Goal: Task Accomplishment & Management: Manage account settings

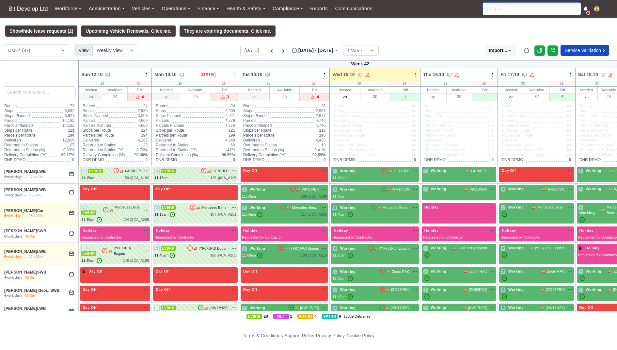
click at [497, 7] on input "search" at bounding box center [532, 9] width 98 height 12
type input "d"
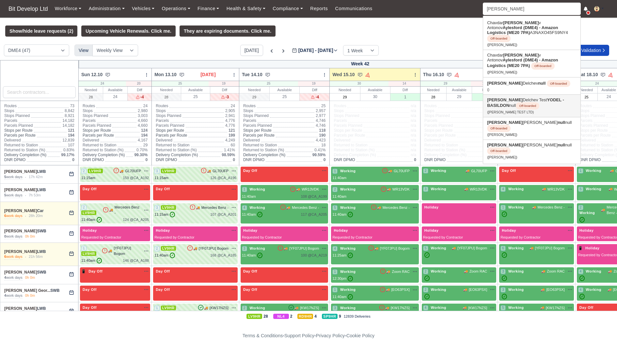
click at [521, 95] on link "[PERSON_NAME] Test YODEL - BASILDON null Off-boarded ([PERSON_NAME] TEST LTD)" at bounding box center [531, 106] width 97 height 22
type input "[PERSON_NAME] Test"
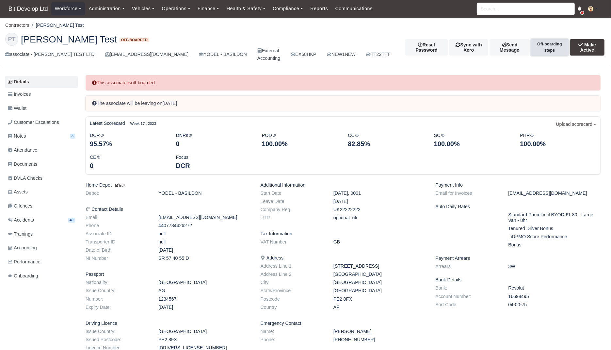
click at [545, 50] on button "Off-boarding steps" at bounding box center [550, 47] width 38 height 16
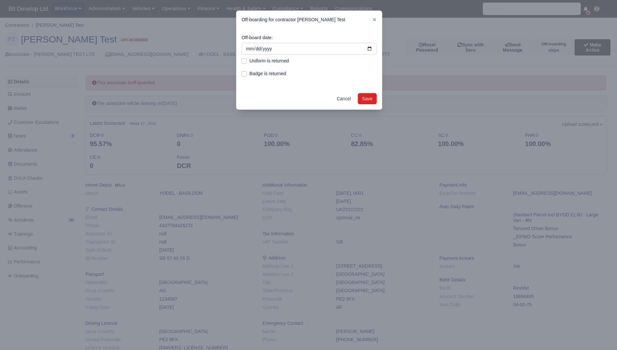
click at [277, 61] on label "Uniform is returned" at bounding box center [270, 61] width 40 height 8
click at [247, 61] on input "Uniform is returned" at bounding box center [244, 59] width 5 height 5
checkbox input "true"
click at [275, 75] on label "Badge is returned" at bounding box center [268, 74] width 37 height 8
click at [247, 75] on input "Badge is returned" at bounding box center [244, 72] width 5 height 5
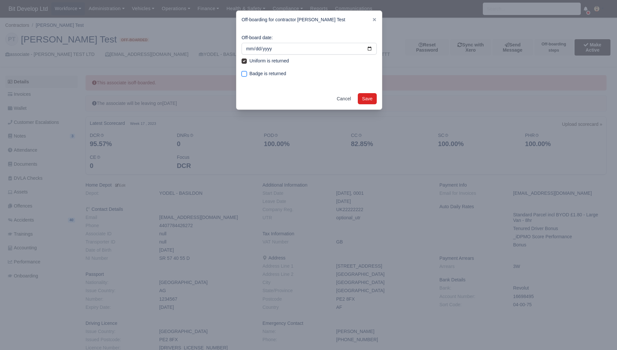
checkbox input "true"
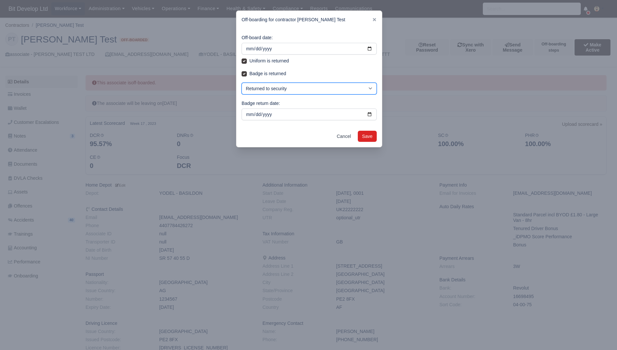
click at [326, 88] on select "Returned to security Not Returned by Driver" at bounding box center [309, 89] width 135 height 12
click at [242, 83] on select "Returned to security Not Returned by Driver" at bounding box center [309, 89] width 135 height 12
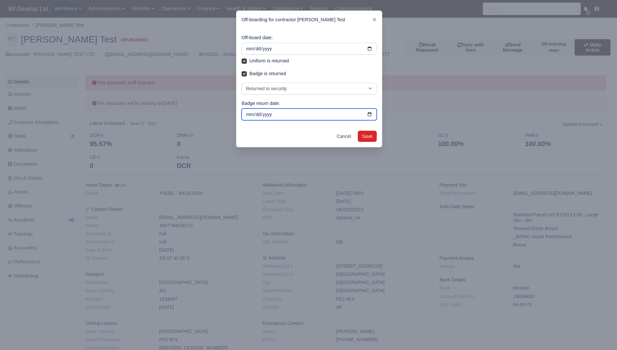
click at [371, 113] on input "Badge return date:" at bounding box center [309, 114] width 135 height 12
type input "2025-09-28"
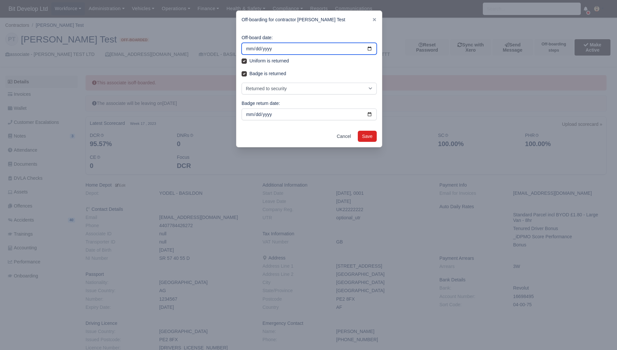
click at [370, 48] on input "Off-board date:" at bounding box center [309, 49] width 135 height 12
type input "2025-09-28"
click at [460, 73] on div at bounding box center [308, 175] width 617 height 350
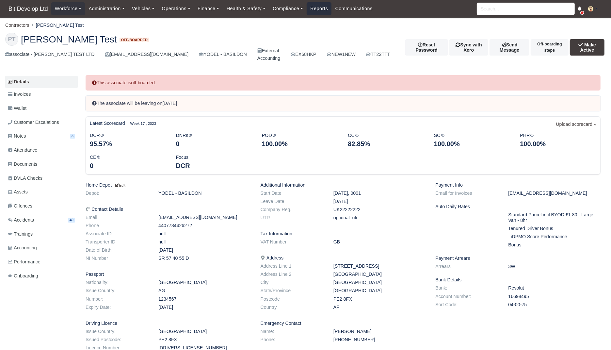
click at [320, 10] on link "Reports" at bounding box center [319, 8] width 25 height 13
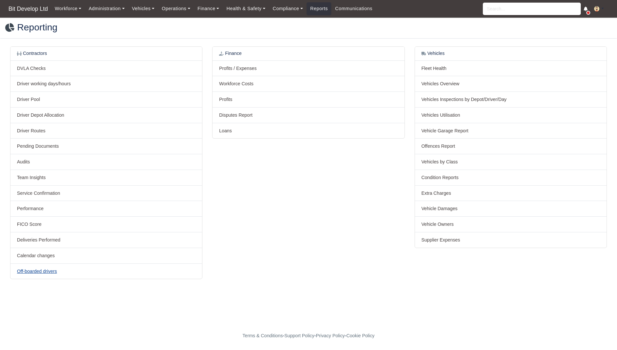
click at [56, 269] on link "Off-boarded drivers" at bounding box center [37, 270] width 40 height 5
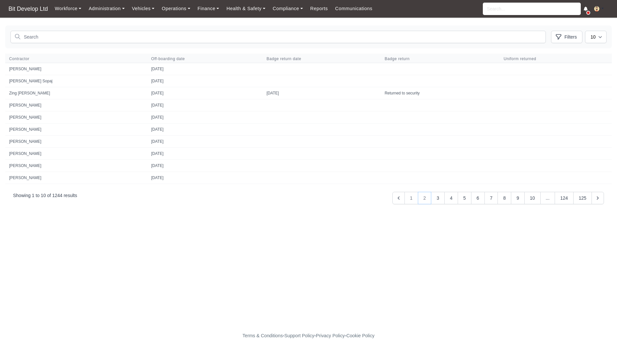
click at [424, 194] on button "2" at bounding box center [425, 198] width 14 height 12
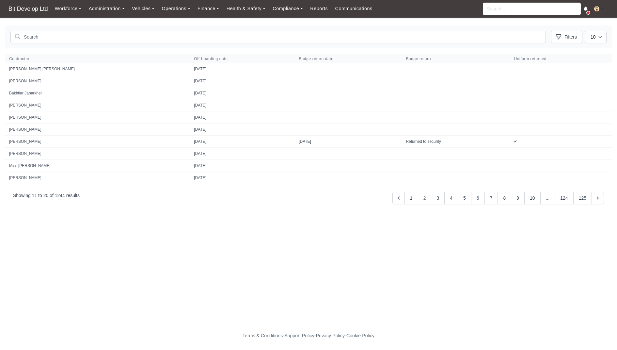
click at [437, 202] on div "« Previous Next » Showing 11 to 20 of 1244 results 2 ..." at bounding box center [308, 198] width 607 height 18
click at [437, 199] on button "3" at bounding box center [438, 198] width 14 height 12
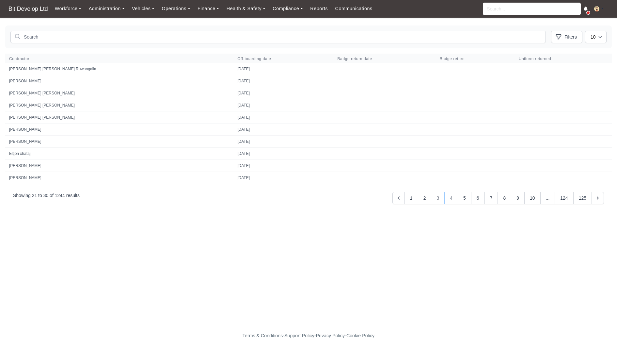
click at [455, 197] on button "4" at bounding box center [452, 198] width 14 height 12
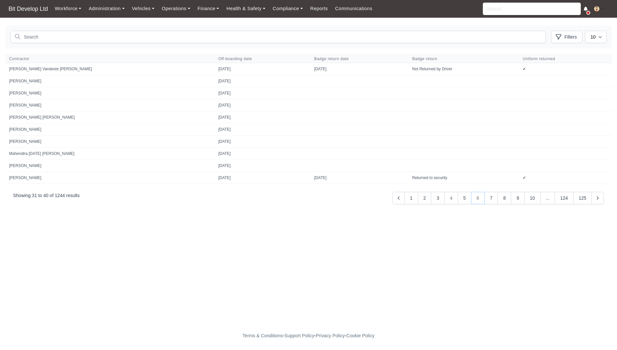
click at [473, 194] on button "6" at bounding box center [478, 198] width 14 height 12
